Goal: Task Accomplishment & Management: Use online tool/utility

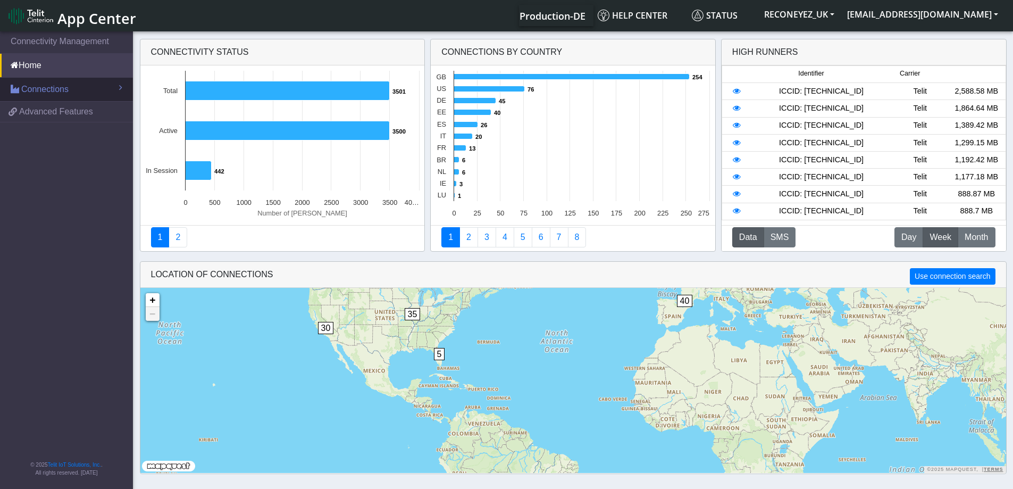
click at [41, 96] on span "Connections" at bounding box center [44, 89] width 47 height 13
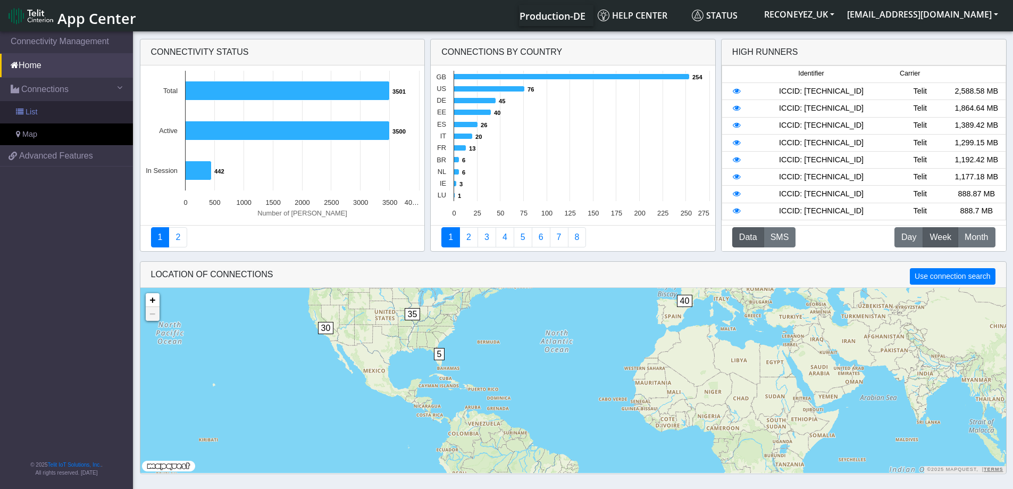
click at [73, 123] on link "List" at bounding box center [66, 112] width 133 height 22
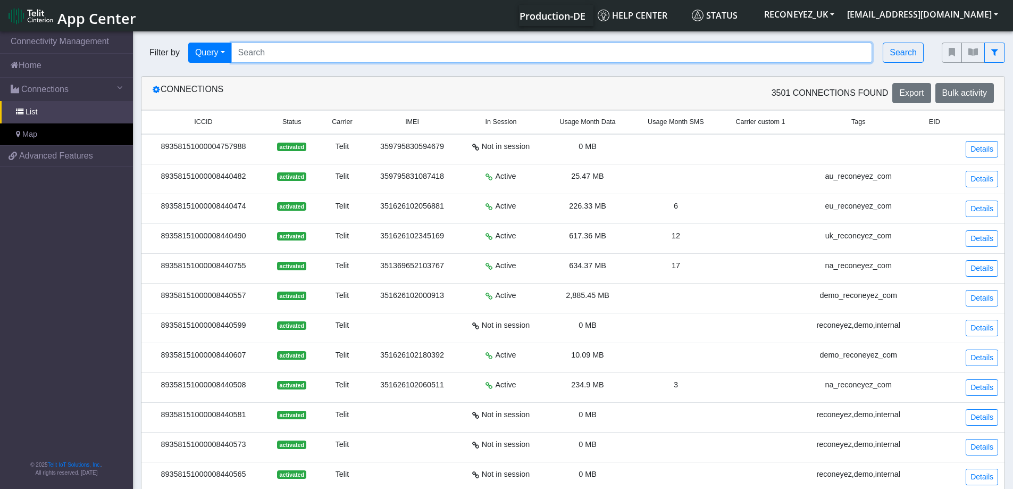
paste input "89358151000008428149"
type input "89358151000008428149"
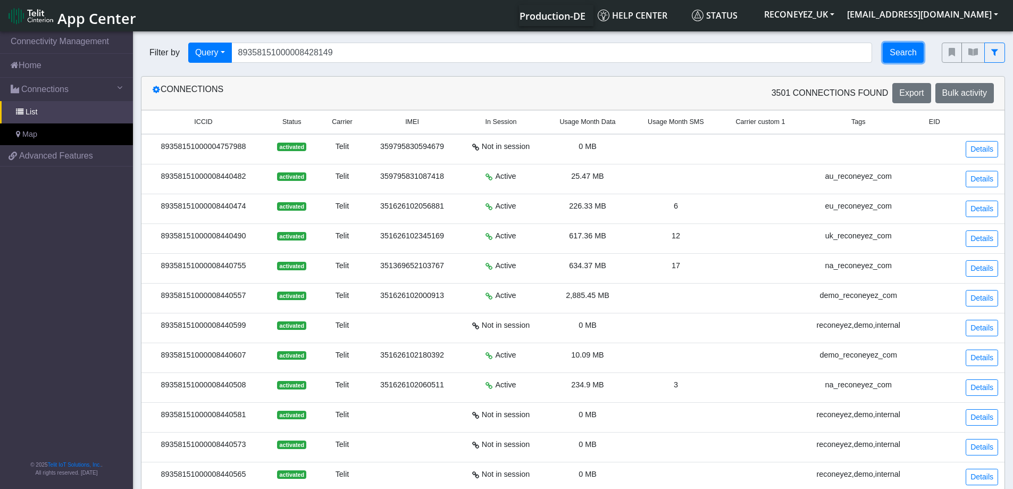
click at [909, 63] on button "Search" at bounding box center [903, 53] width 41 height 20
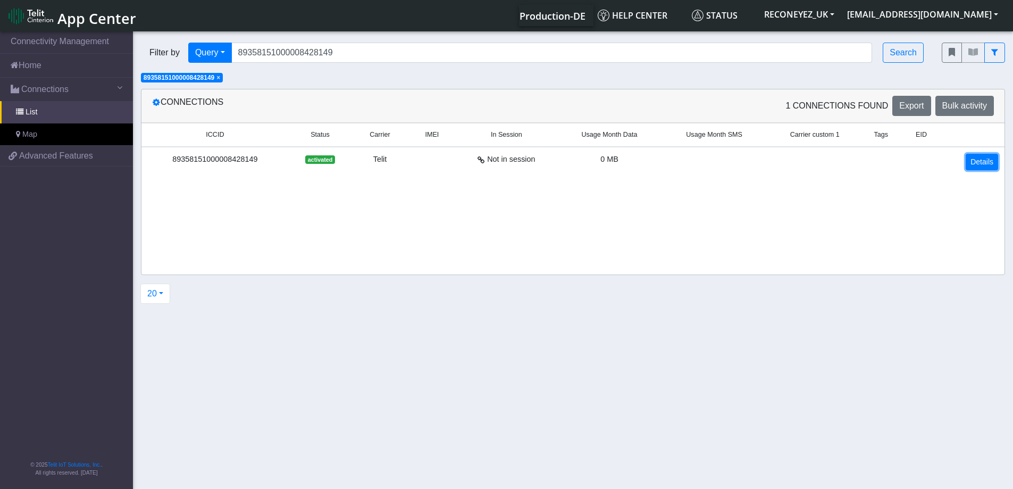
click at [971, 170] on link "Details" at bounding box center [981, 162] width 32 height 16
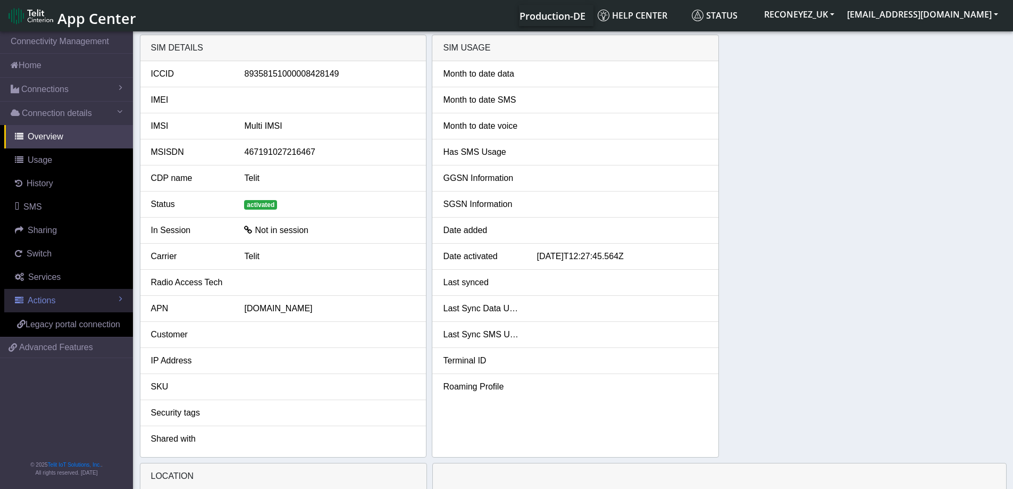
click at [36, 305] on span "Actions" at bounding box center [42, 300] width 28 height 9
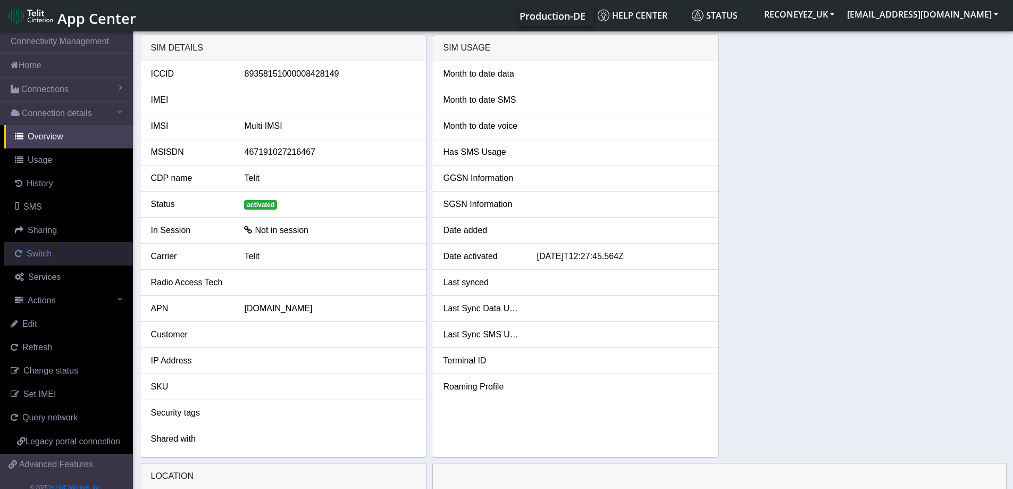
click at [45, 258] on span "Switch" at bounding box center [39, 253] width 25 height 9
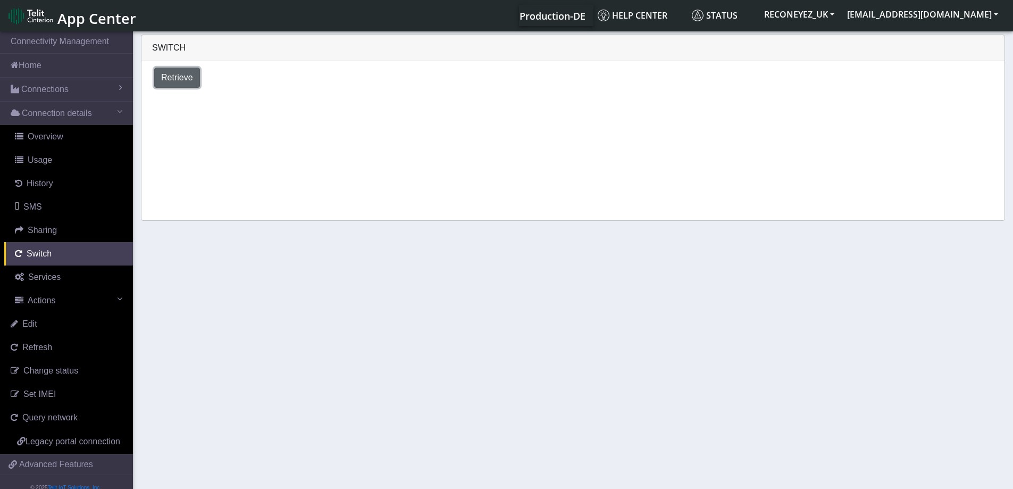
click at [163, 82] on span "Retrieve" at bounding box center [177, 77] width 32 height 9
